Goal: Transaction & Acquisition: Purchase product/service

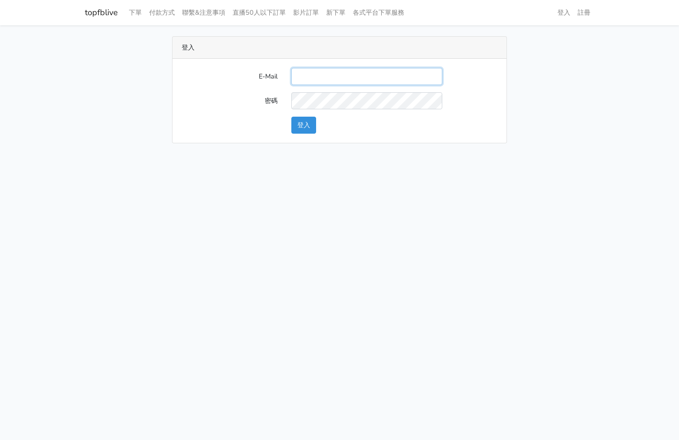
click at [330, 75] on input "E-Mail" at bounding box center [366, 76] width 151 height 17
type input "[EMAIL_ADDRESS][PERSON_NAME][DOMAIN_NAME]"
click at [292, 128] on button "登入" at bounding box center [303, 125] width 25 height 17
click at [306, 125] on button "登入" at bounding box center [303, 125] width 25 height 17
click at [347, 65] on div "E-Mail 密碼 登入" at bounding box center [340, 101] width 334 height 84
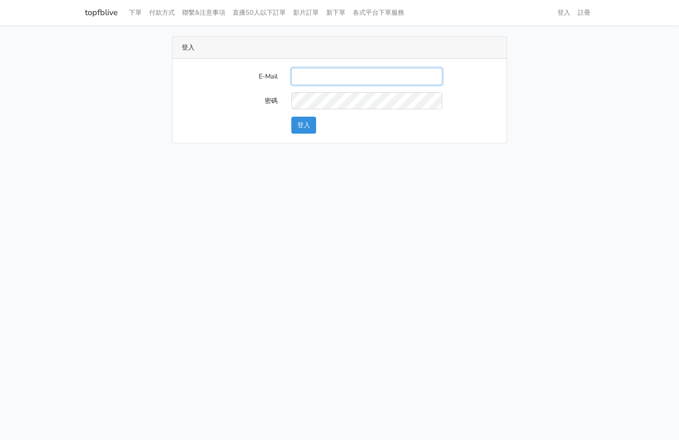
drag, startPoint x: 399, startPoint y: 77, endPoint x: 405, endPoint y: 80, distance: 6.6
click at [399, 77] on input "E-Mail" at bounding box center [366, 76] width 151 height 17
type input "kinho.leong@saikim.com.my"
click at [302, 129] on button "登入" at bounding box center [303, 125] width 25 height 17
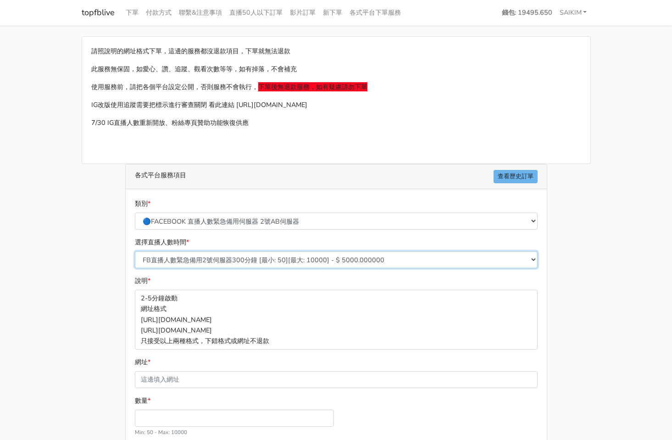
drag, startPoint x: 237, startPoint y: 260, endPoint x: 243, endPoint y: 266, distance: 8.1
click at [237, 261] on select "FB直播人數緊急備用2號伺服器300分鐘 [最小: 50][最大: 10000] - $ 5000.000000 FB直播人數緊急備用2號伺服器60分鐘 [最…" at bounding box center [336, 259] width 403 height 17
select select "576"
click at [135, 251] on select "FB直播人數緊急備用2號伺服器300分鐘 [最小: 50][最大: 10000] - $ 5000.000000 FB直播人數緊急備用2號伺服器60分鐘 [最…" at bounding box center [336, 259] width 403 height 17
click at [253, 256] on select "FB直播人數緊急備用2號伺服器300分鐘 [最小: 50][最大: 10000] - $ 5000.000000 FB直播人數緊急備用2號伺服器60分鐘 [最…" at bounding box center [336, 259] width 403 height 17
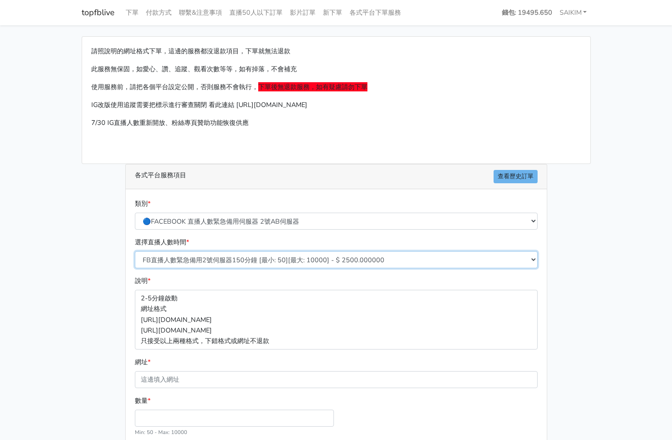
click at [135, 251] on select "FB直播人數緊急備用2號伺服器300分鐘 [最小: 50][最大: 10000] - $ 5000.000000 FB直播人數緊急備用2號伺服器60分鐘 [最…" at bounding box center [336, 259] width 403 height 17
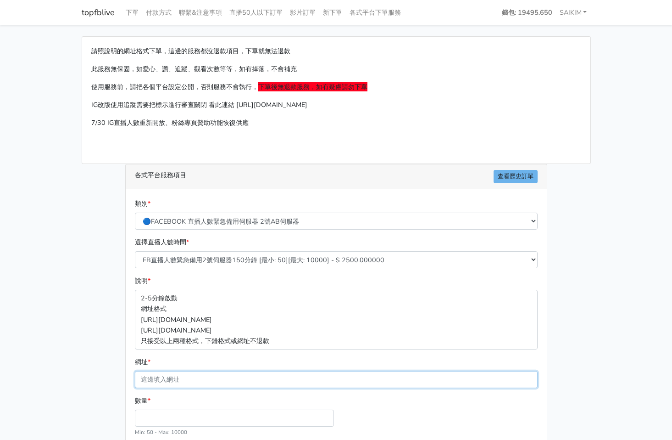
click at [175, 382] on input "網址 *" at bounding box center [336, 379] width 403 height 17
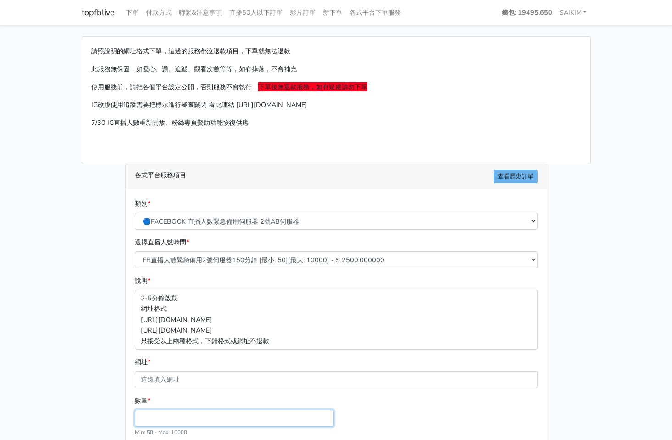
click at [171, 419] on input "數量 *" at bounding box center [234, 417] width 199 height 17
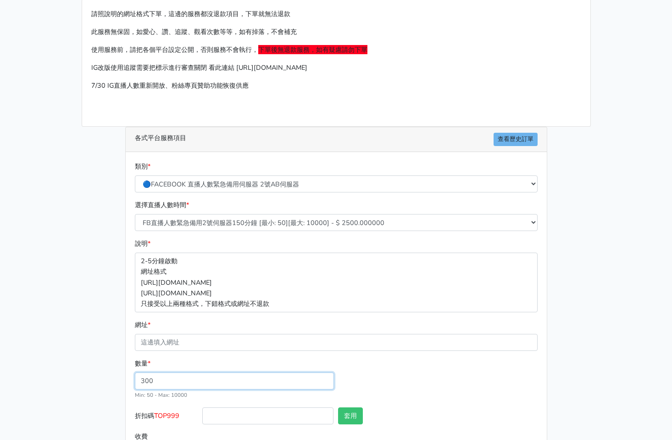
scroll to position [80, 0]
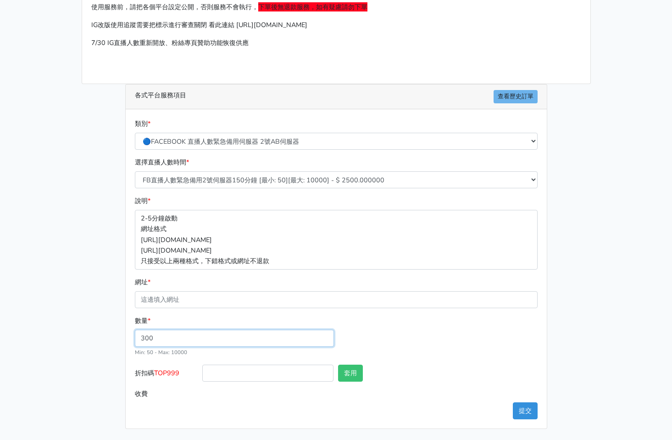
type input "300"
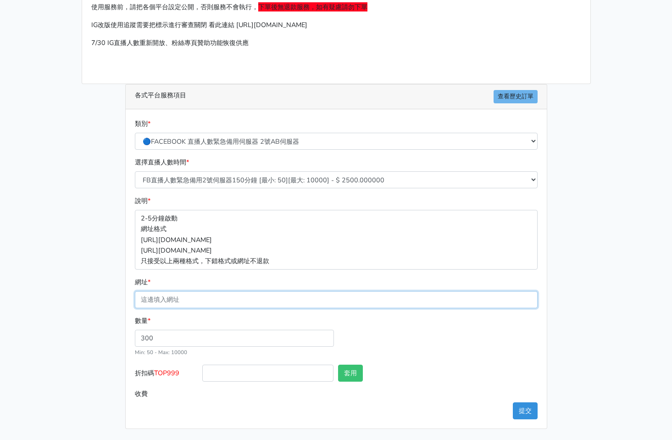
type input "750.000"
click at [179, 298] on input "網址 *" at bounding box center [336, 299] width 403 height 17
paste input "[URL][DOMAIN_NAME]"
type input "[URL][DOMAIN_NAME]"
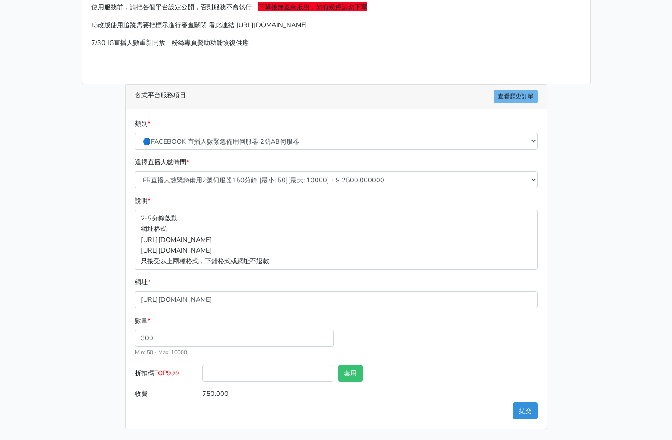
click at [176, 373] on span "TOP999" at bounding box center [166, 372] width 25 height 9
click at [202, 373] on input "折扣碼 TOP999" at bounding box center [267, 372] width 131 height 17
click at [176, 373] on span "TOP999" at bounding box center [166, 372] width 25 height 9
click at [202, 373] on input "折扣碼 TOP999" at bounding box center [267, 372] width 131 height 17
copy span "TOP999"
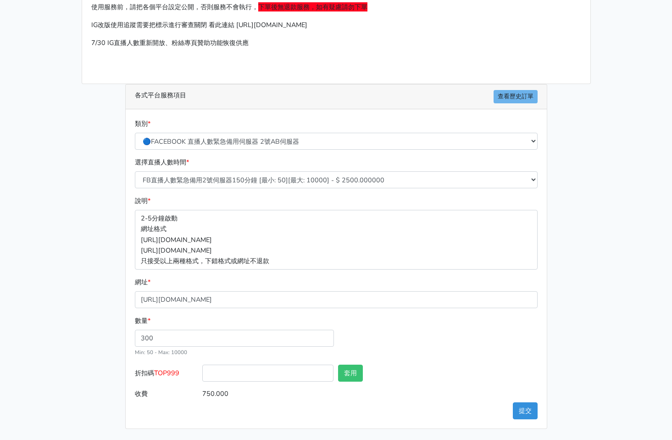
click at [251, 385] on input "750.000" at bounding box center [369, 393] width 335 height 17
click at [261, 370] on input "折扣碼 TOP999" at bounding box center [267, 372] width 131 height 17
paste input "TOP999"
type input "TOP456"
click at [360, 373] on button "套用" at bounding box center [350, 372] width 25 height 17
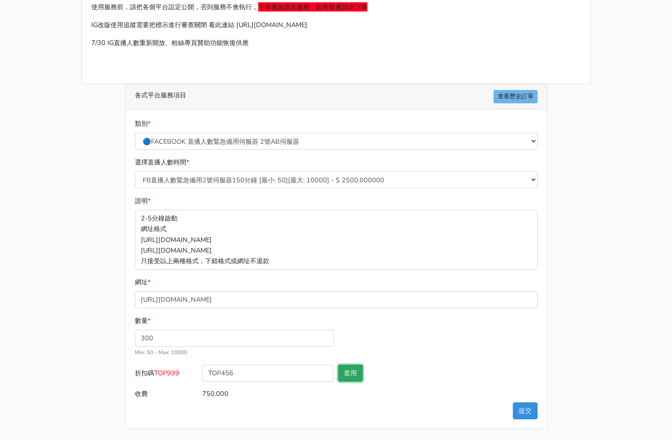
type input "套用成功"
type input "720.000"
click at [526, 405] on button "提交" at bounding box center [525, 410] width 25 height 17
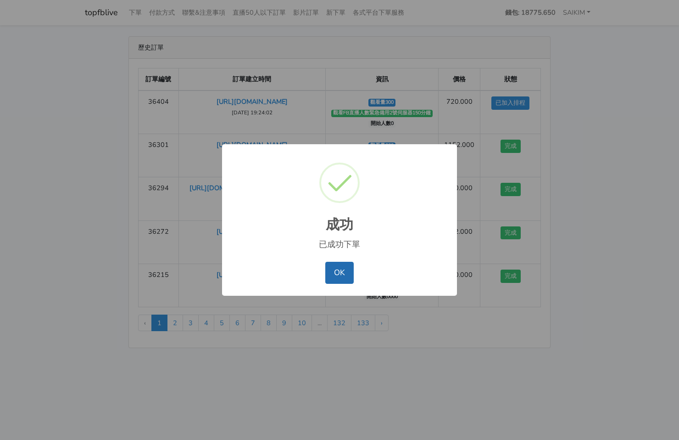
click at [340, 267] on button "OK" at bounding box center [339, 273] width 28 height 22
